Goal: Information Seeking & Learning: Learn about a topic

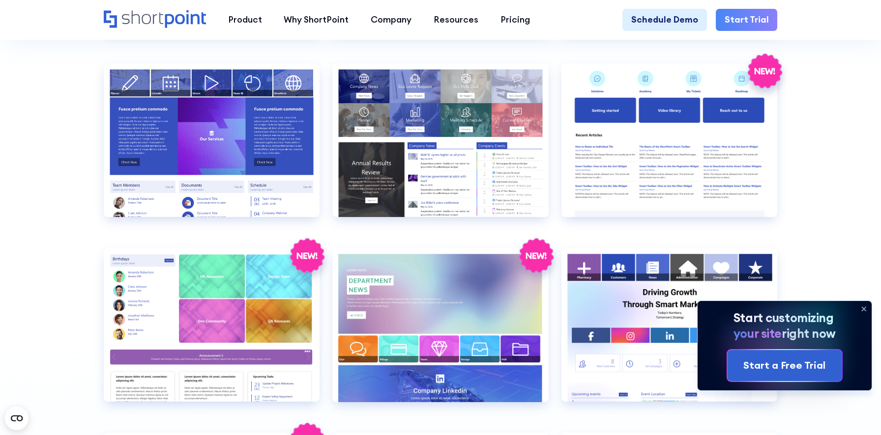
scroll to position [2288, 0]
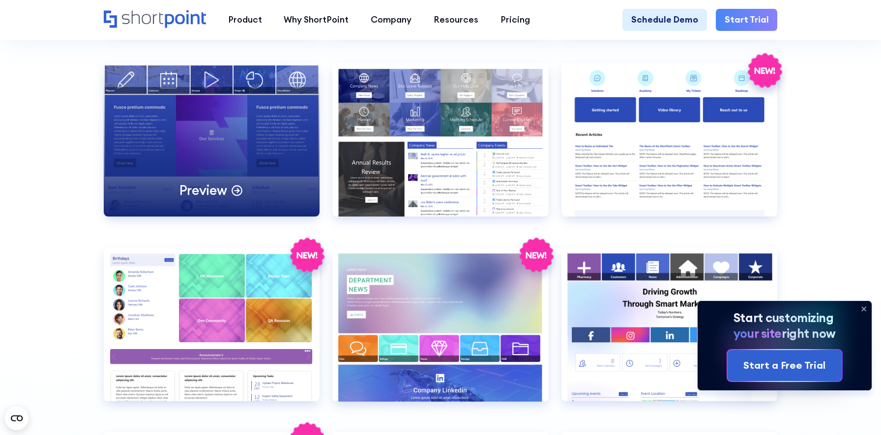
click at [208, 143] on div "Preview" at bounding box center [212, 140] width 216 height 154
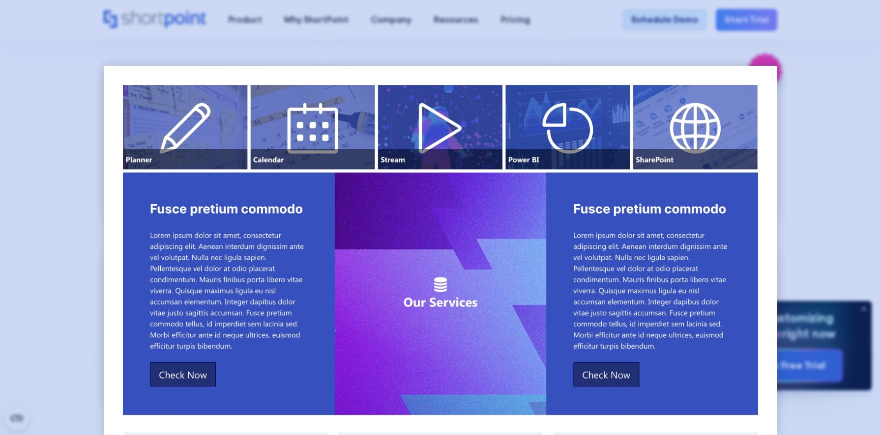
click at [79, 245] on div at bounding box center [440, 217] width 881 height 435
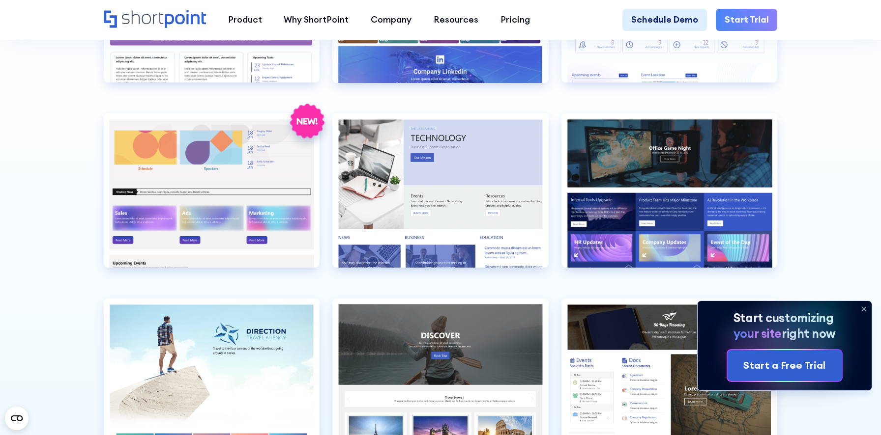
scroll to position [2604, 0]
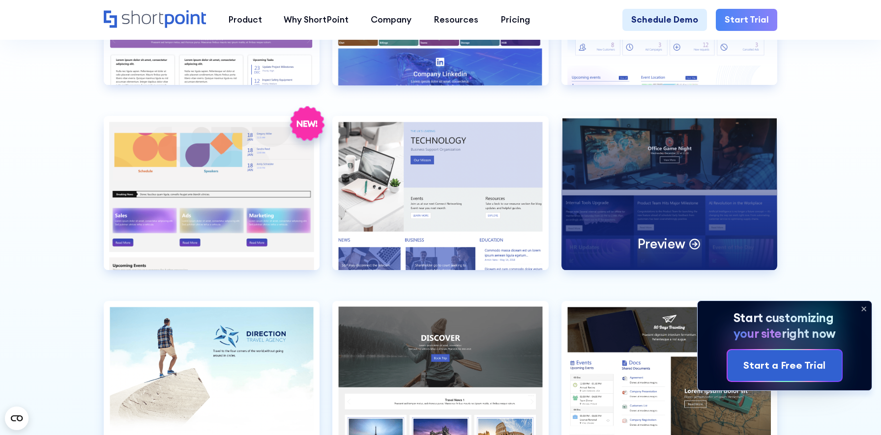
click at [649, 194] on div "Preview" at bounding box center [669, 193] width 216 height 154
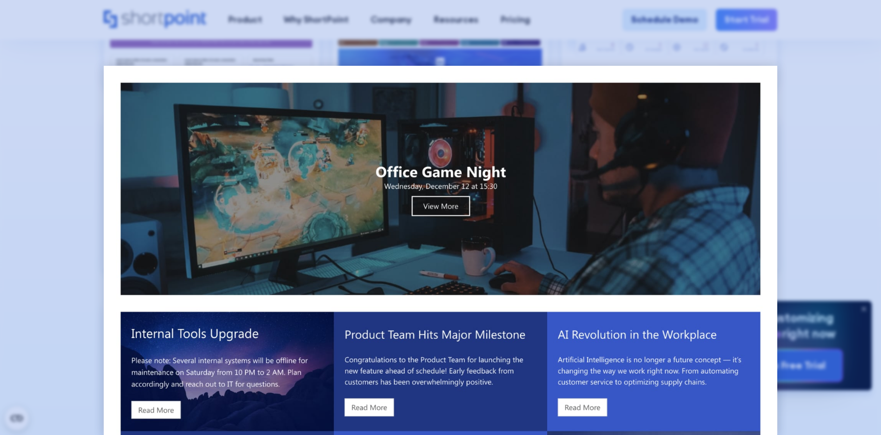
click at [830, 108] on div at bounding box center [440, 217] width 881 height 435
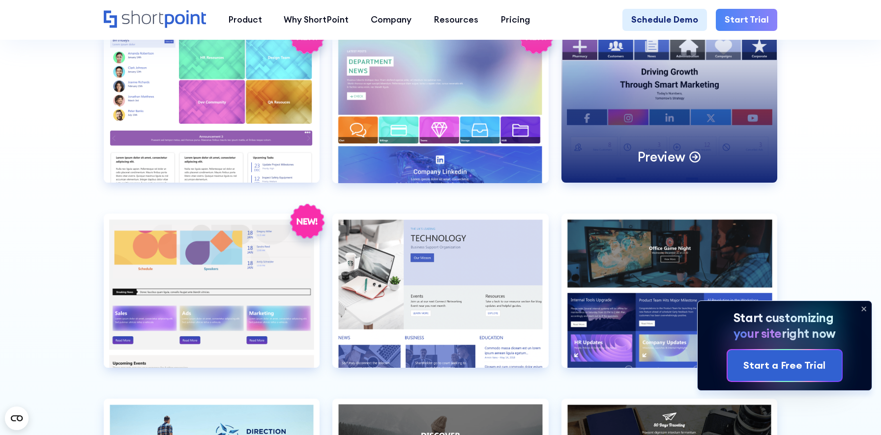
scroll to position [2520, 0]
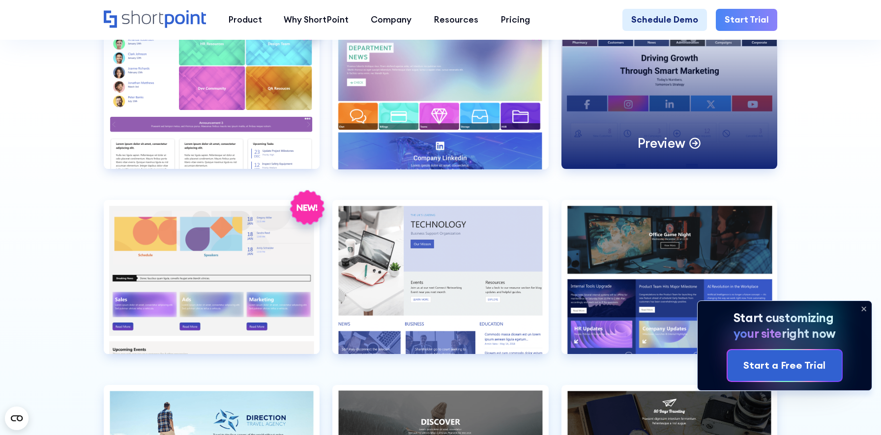
click at [648, 63] on div "Preview" at bounding box center [669, 92] width 216 height 154
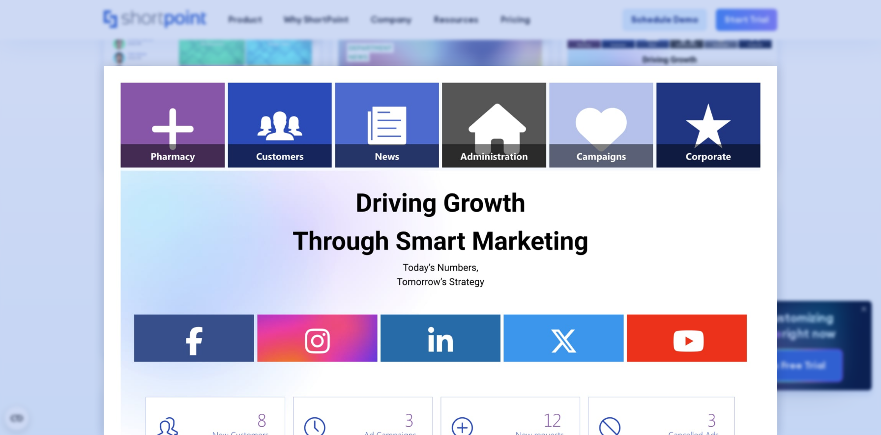
click at [803, 111] on div at bounding box center [440, 217] width 881 height 435
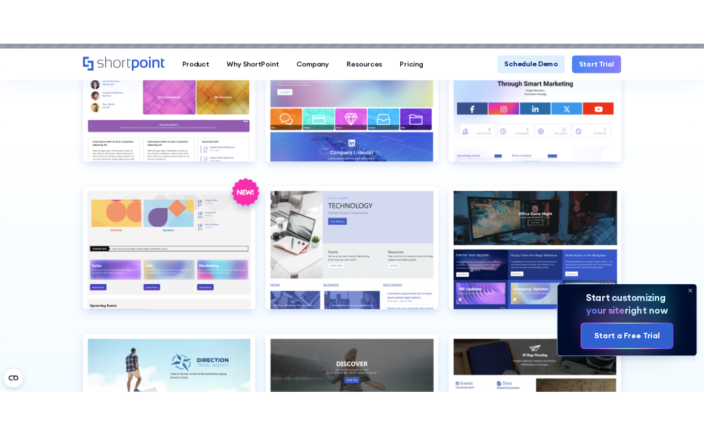
scroll to position [2498, 0]
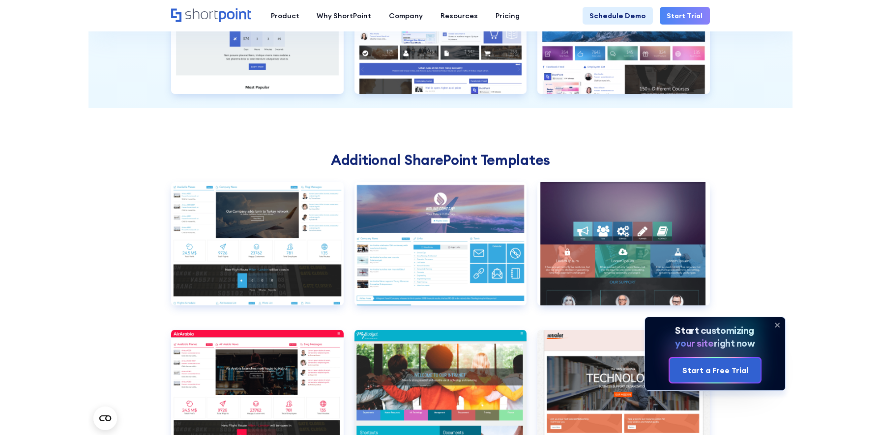
scroll to position [2519, 0]
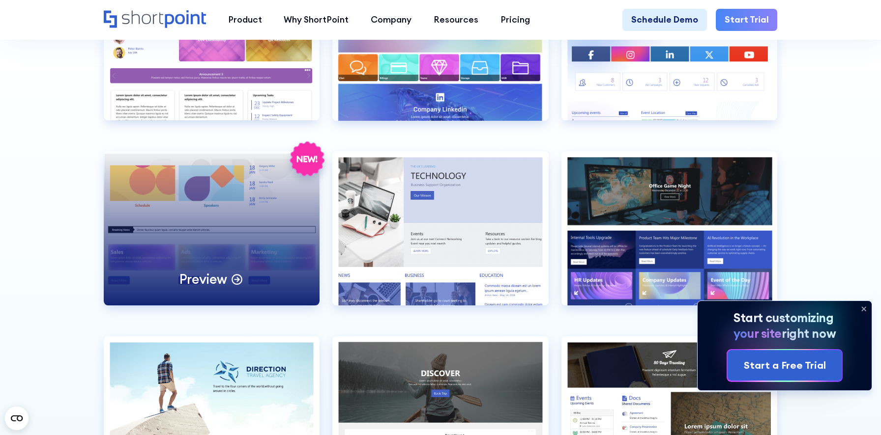
scroll to position [2682, 0]
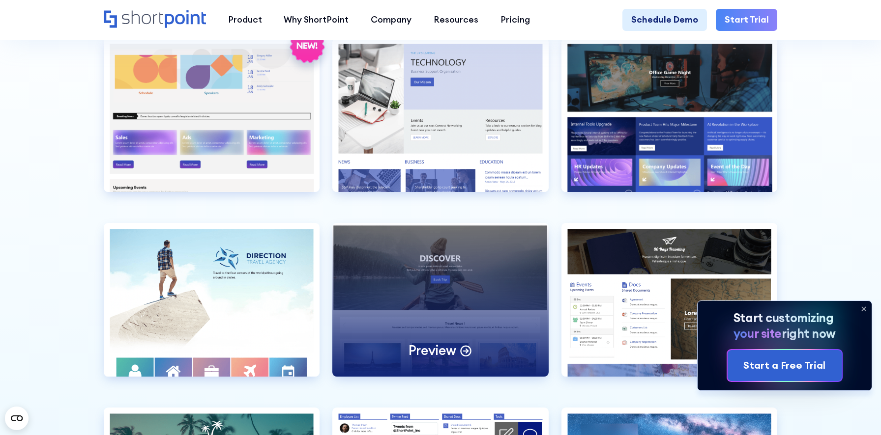
click at [460, 269] on div "Preview" at bounding box center [440, 300] width 216 height 154
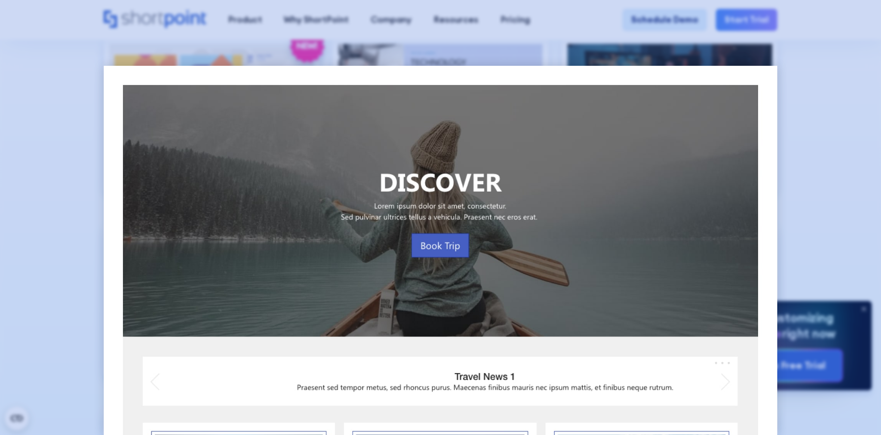
click at [40, 245] on div at bounding box center [440, 217] width 881 height 435
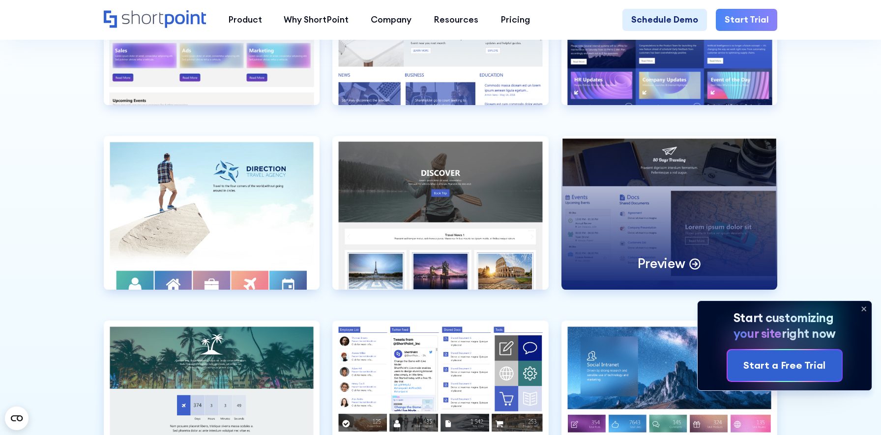
scroll to position [2809, 0]
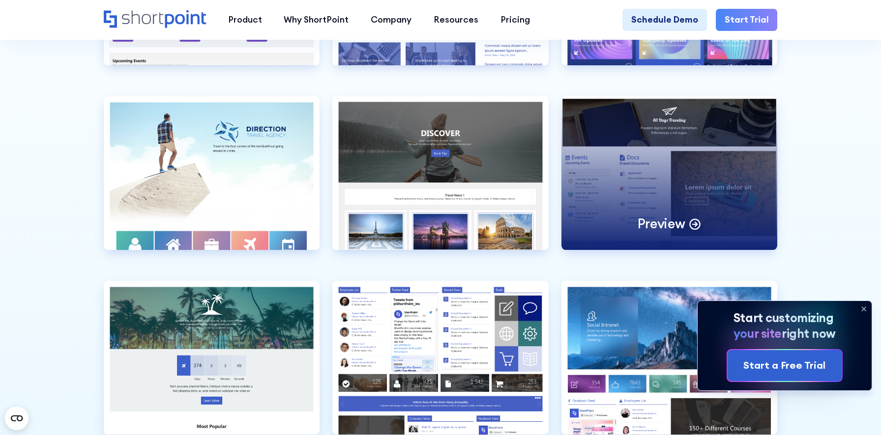
click at [650, 162] on div "Preview" at bounding box center [669, 173] width 216 height 154
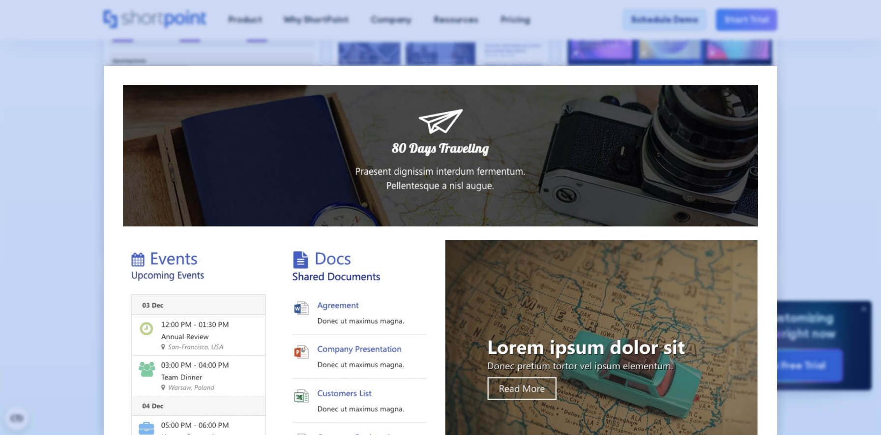
click at [830, 155] on div at bounding box center [440, 217] width 881 height 435
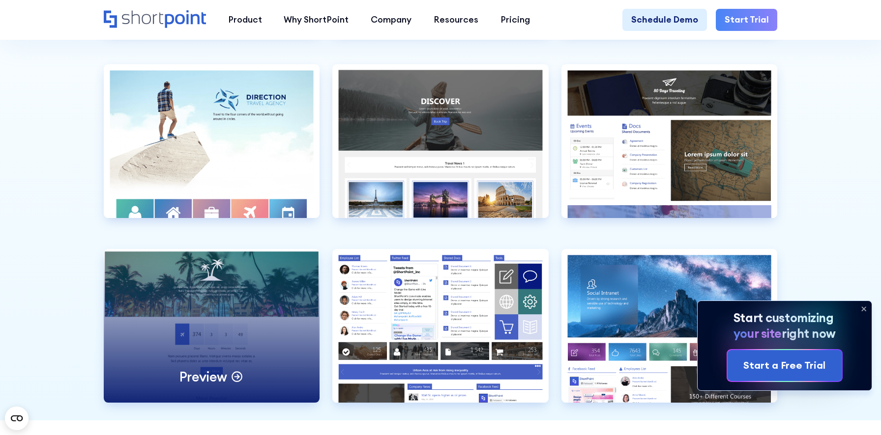
scroll to position [2835, 0]
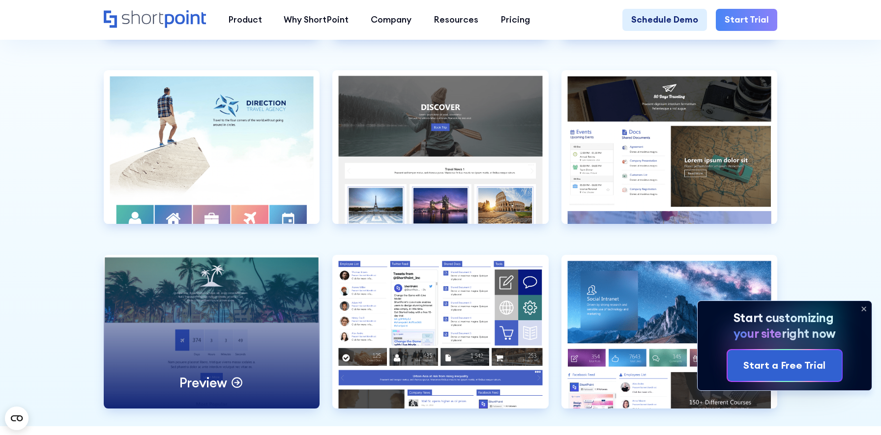
click at [261, 329] on div "Preview" at bounding box center [212, 332] width 216 height 154
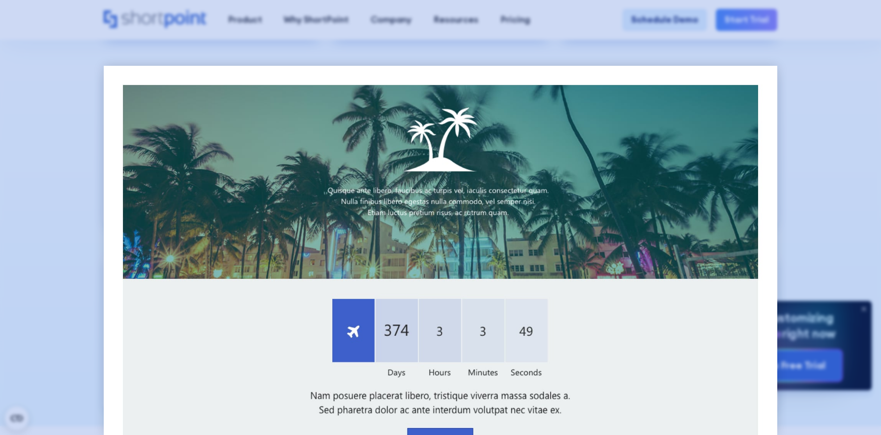
click at [28, 293] on div at bounding box center [440, 217] width 881 height 435
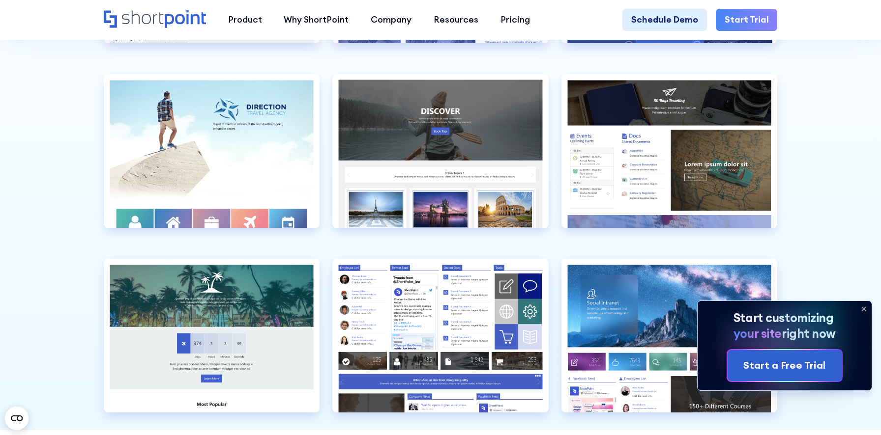
scroll to position [2830, 0]
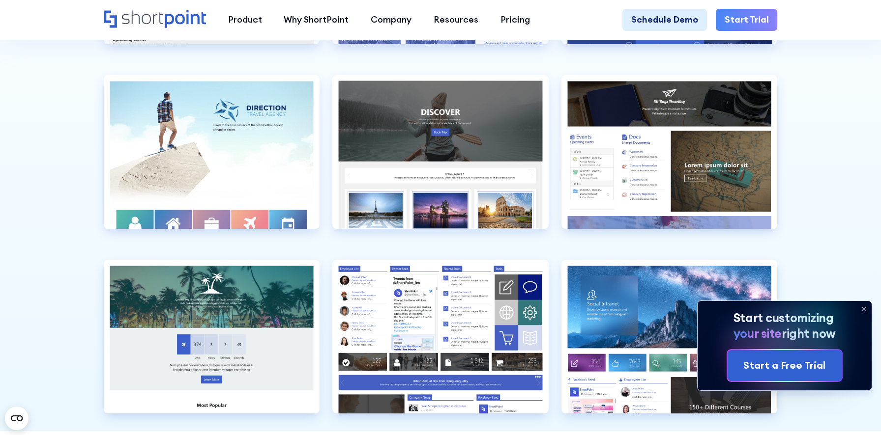
click at [864, 308] on icon at bounding box center [864, 309] width 4 height 4
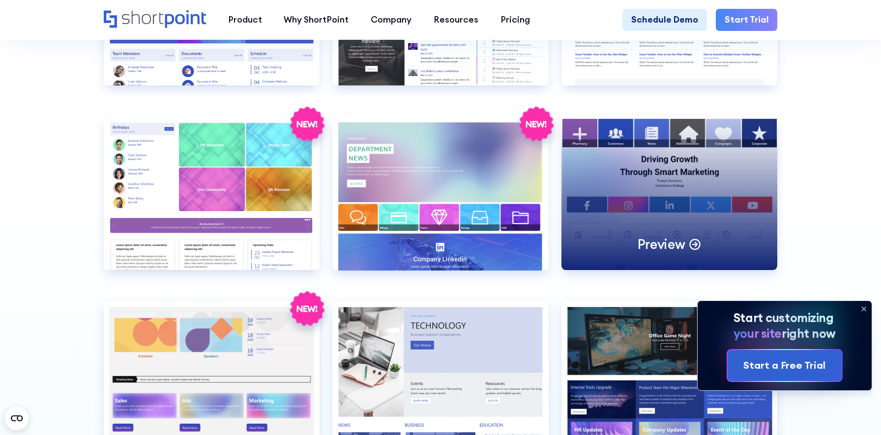
scroll to position [2435, 0]
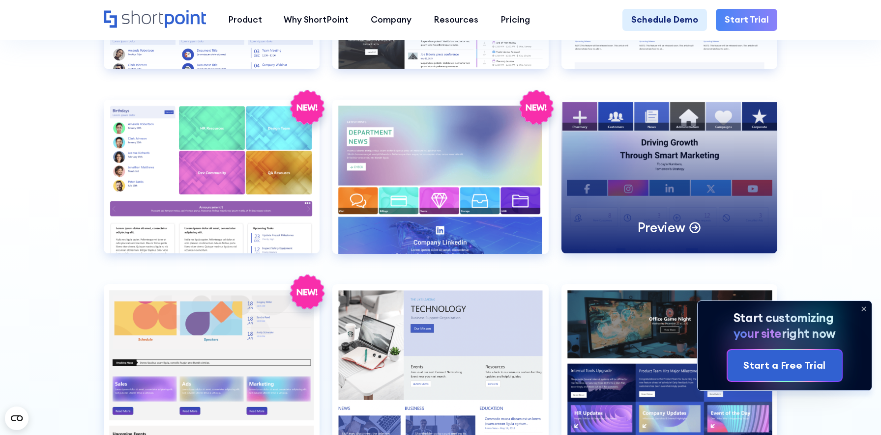
click at [689, 169] on div "Preview" at bounding box center [669, 177] width 216 height 154
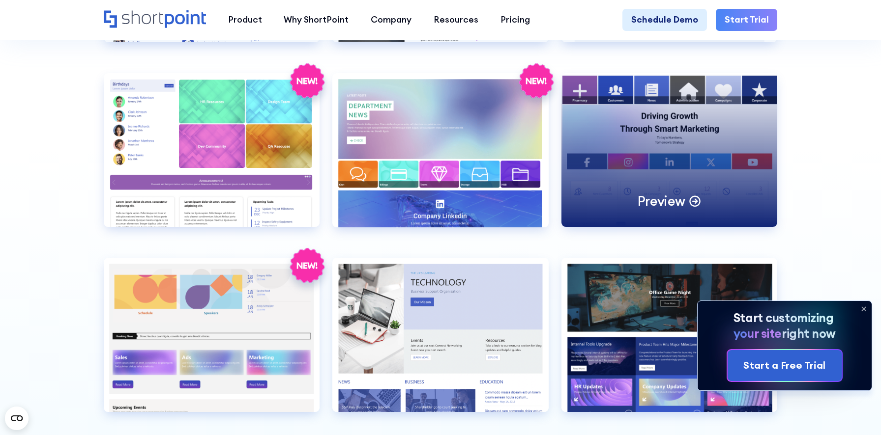
scroll to position [2513, 0]
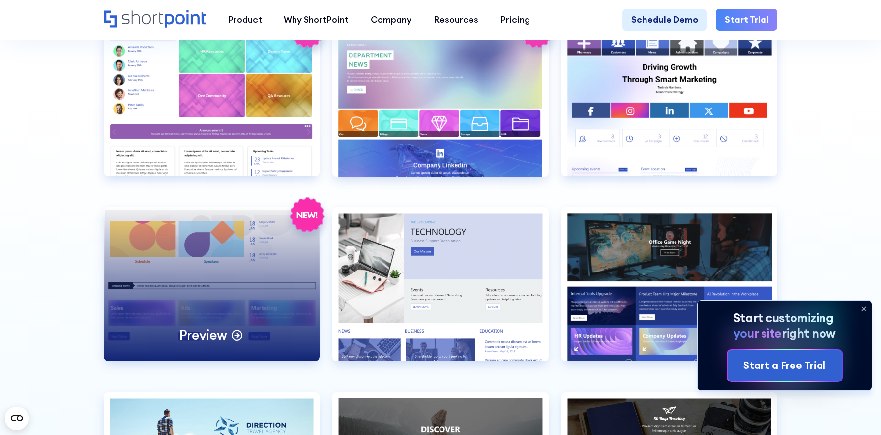
click at [222, 285] on div "Preview" at bounding box center [212, 284] width 216 height 154
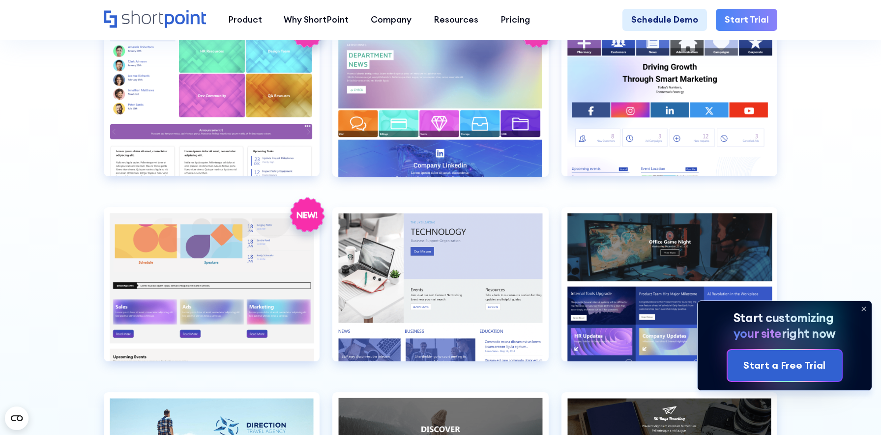
click at [861, 305] on icon at bounding box center [864, 309] width 16 height 16
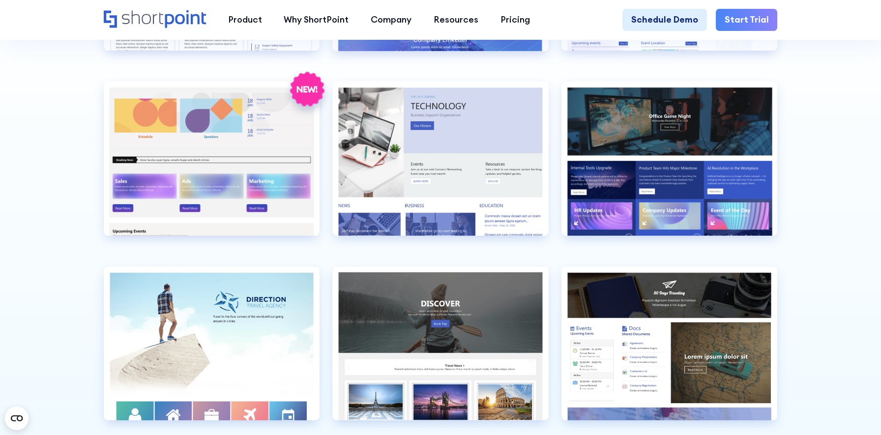
scroll to position [2625, 0]
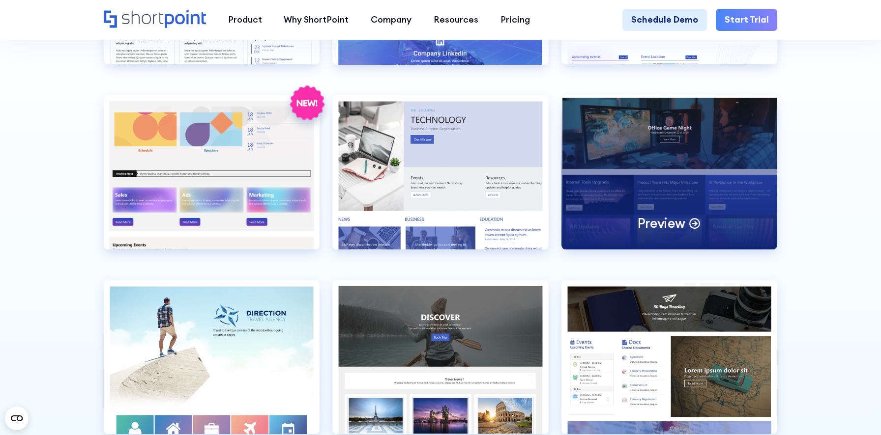
click at [669, 145] on div "Preview" at bounding box center [669, 172] width 216 height 154
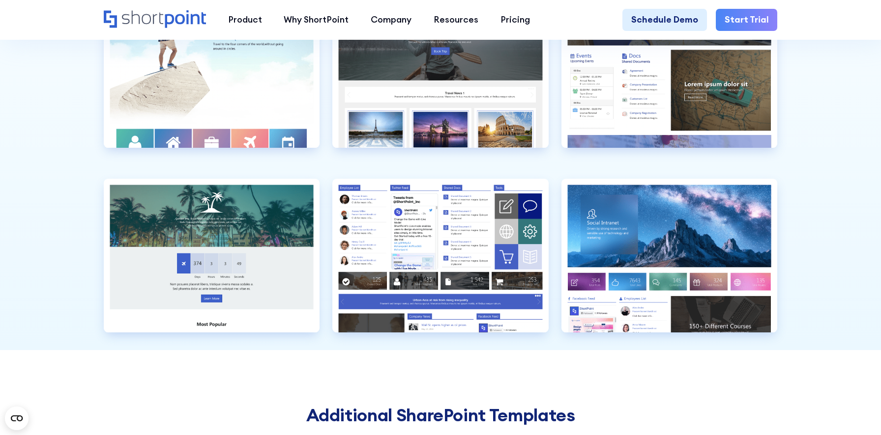
scroll to position [2912, 0]
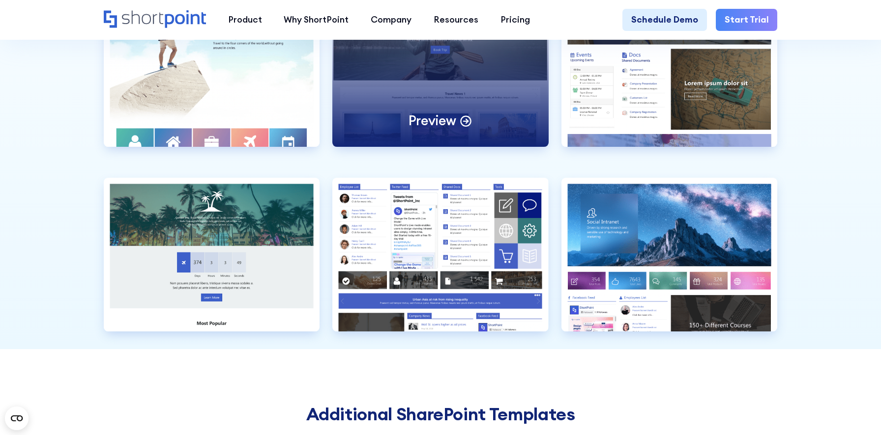
click at [410, 99] on div "Preview" at bounding box center [440, 70] width 216 height 154
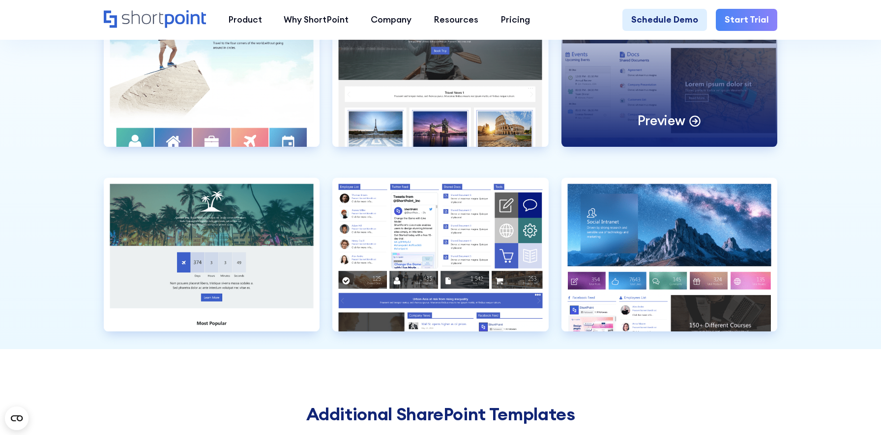
click at [662, 85] on div "Preview" at bounding box center [669, 70] width 216 height 154
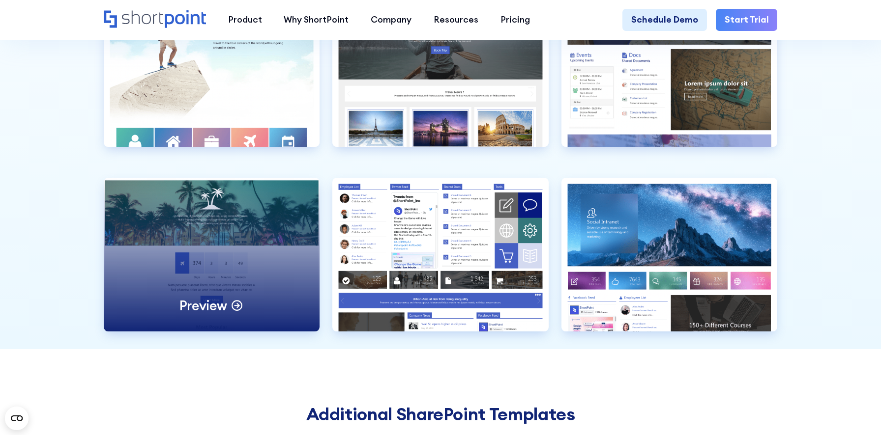
click at [225, 236] on div "Preview" at bounding box center [212, 255] width 216 height 154
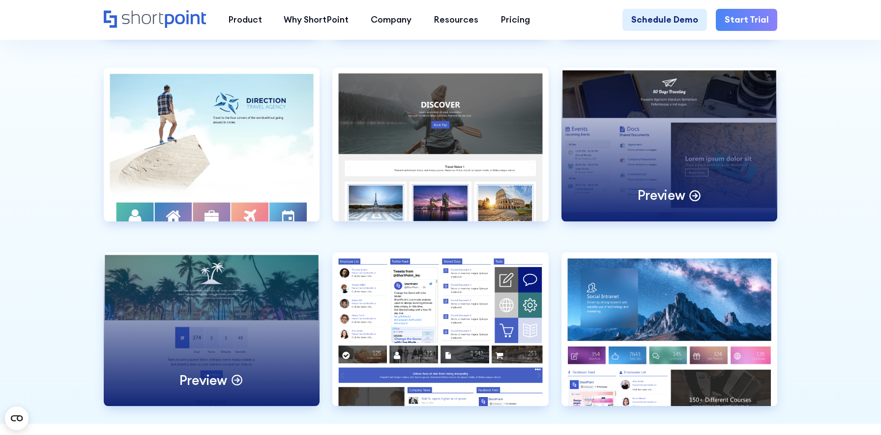
scroll to position [2816, 0]
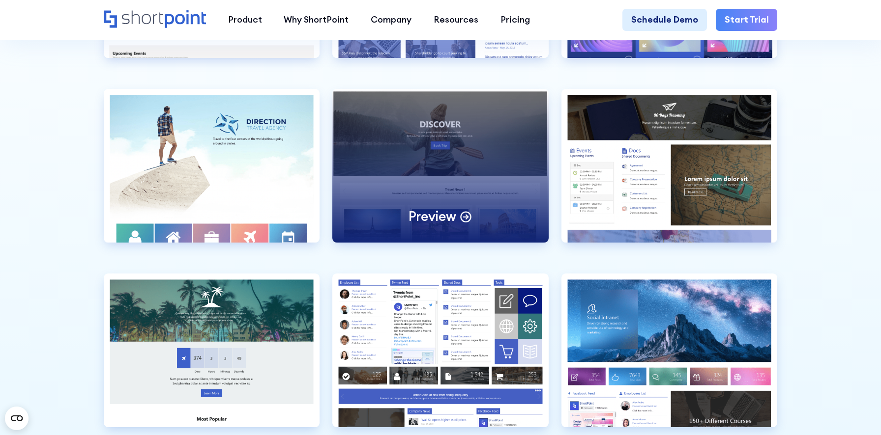
click at [440, 176] on div "Preview" at bounding box center [440, 166] width 216 height 154
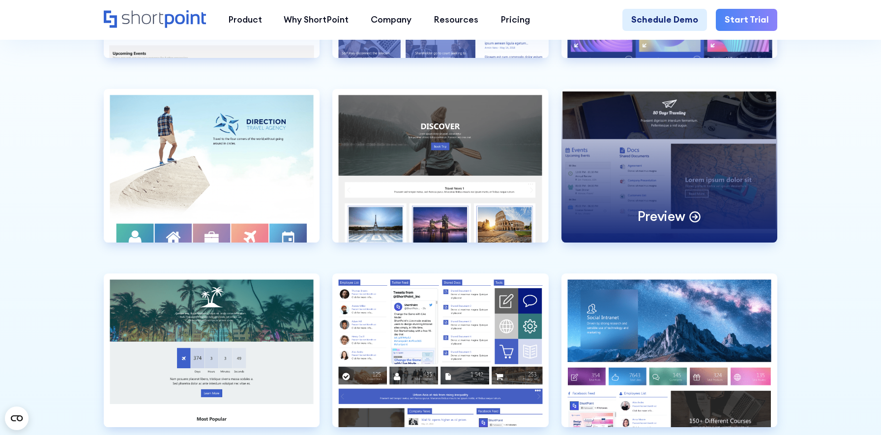
click at [655, 157] on div "Preview" at bounding box center [669, 166] width 216 height 154
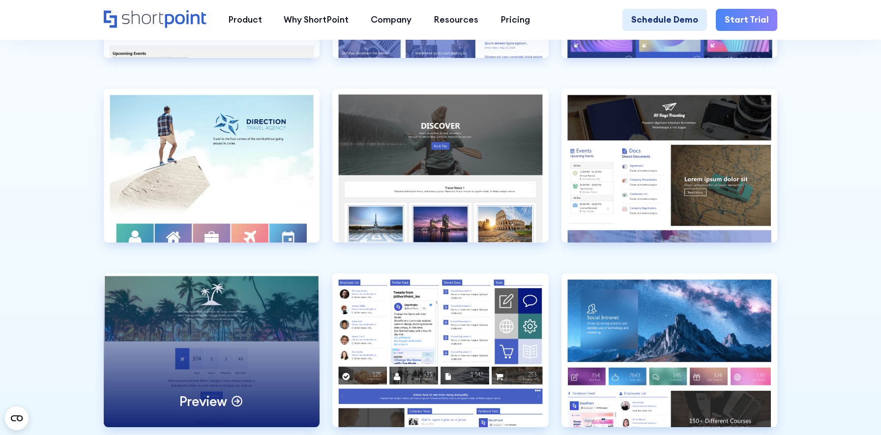
click at [238, 356] on div "Preview" at bounding box center [212, 351] width 216 height 154
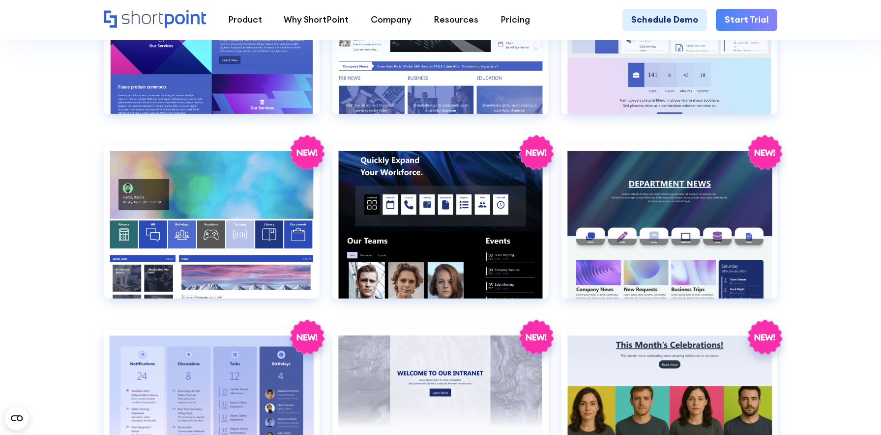
scroll to position [1609, 0]
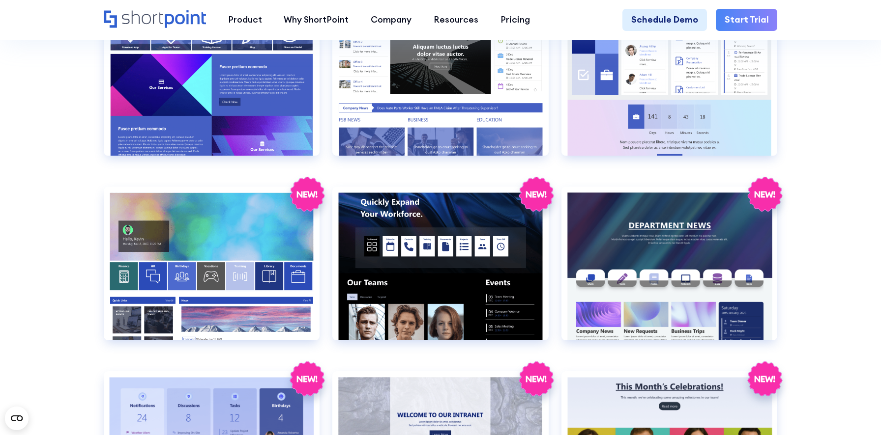
click at [802, 337] on section "SHAREPOINT INTRANET TEMPLATES Fully customizable SharePoint templates with Shor…" at bounding box center [440, 32] width 881 height 3239
